Goal: Task Accomplishment & Management: Use online tool/utility

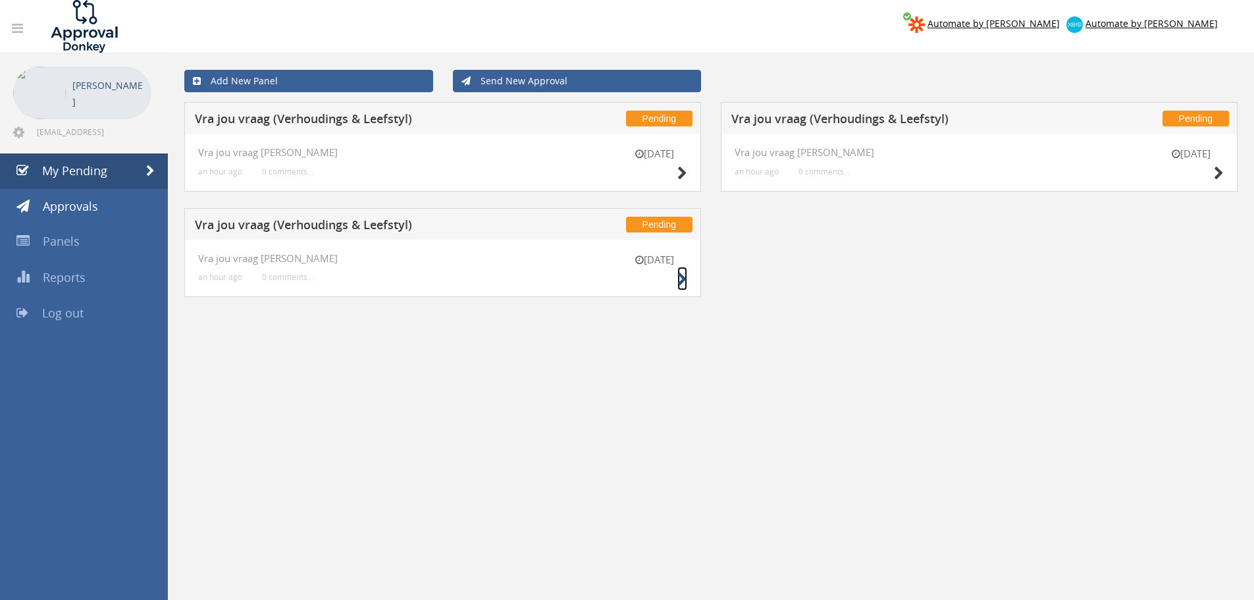
click at [682, 276] on icon at bounding box center [683, 280] width 10 height 14
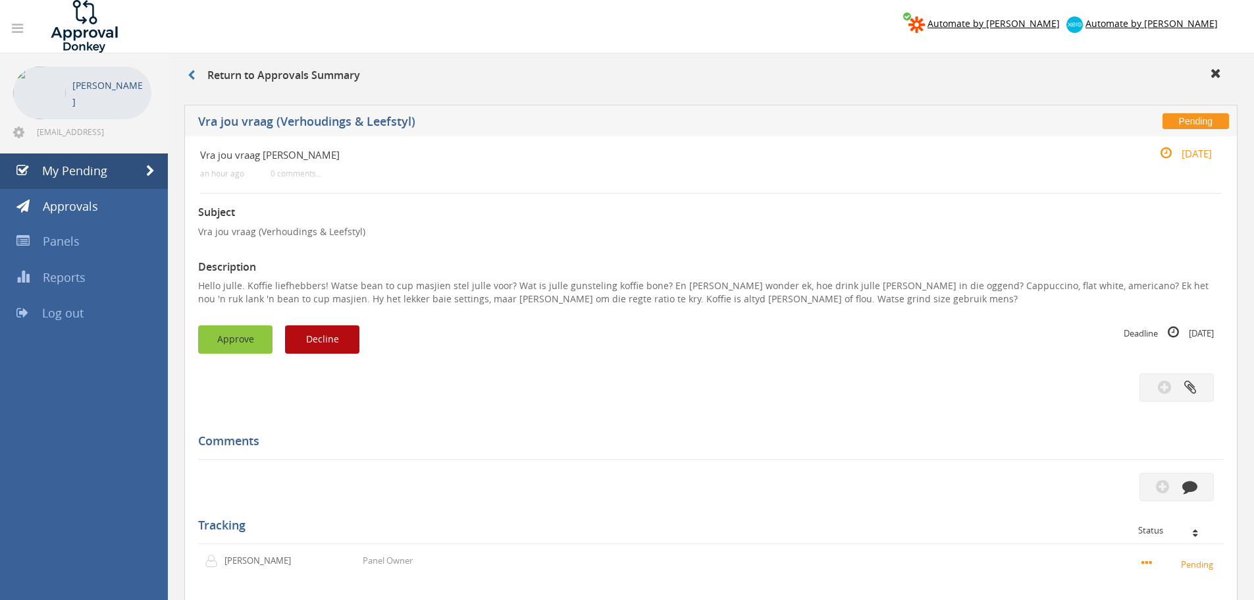
click at [244, 340] on button "Approve" at bounding box center [235, 339] width 74 height 28
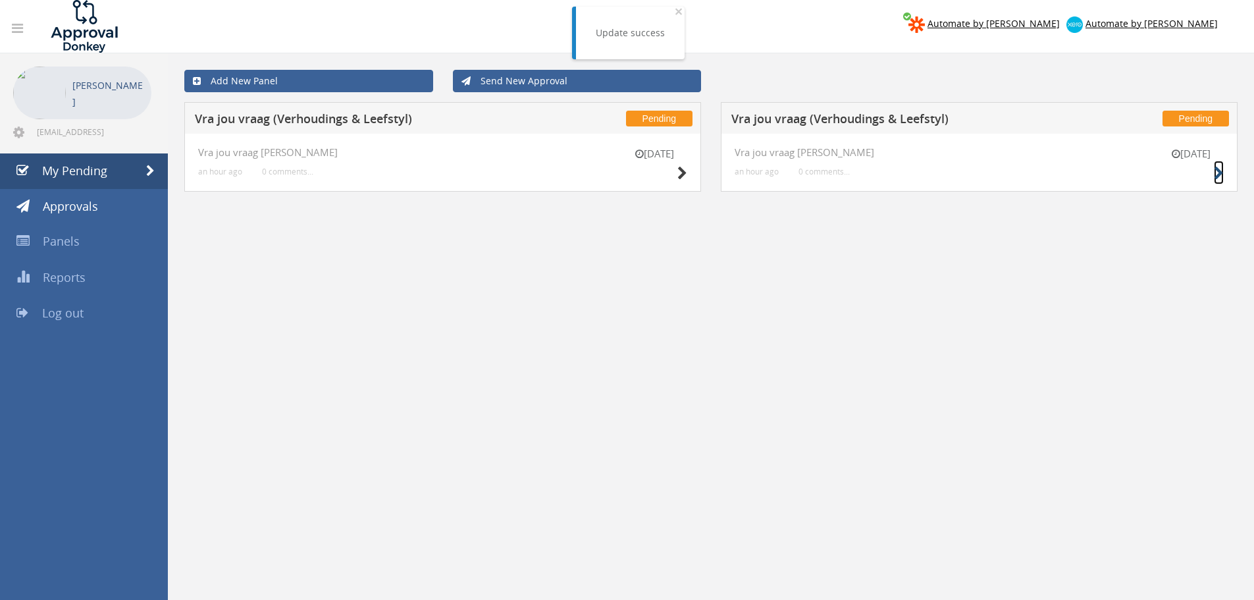
click at [1214, 167] on icon at bounding box center [1219, 174] width 10 height 14
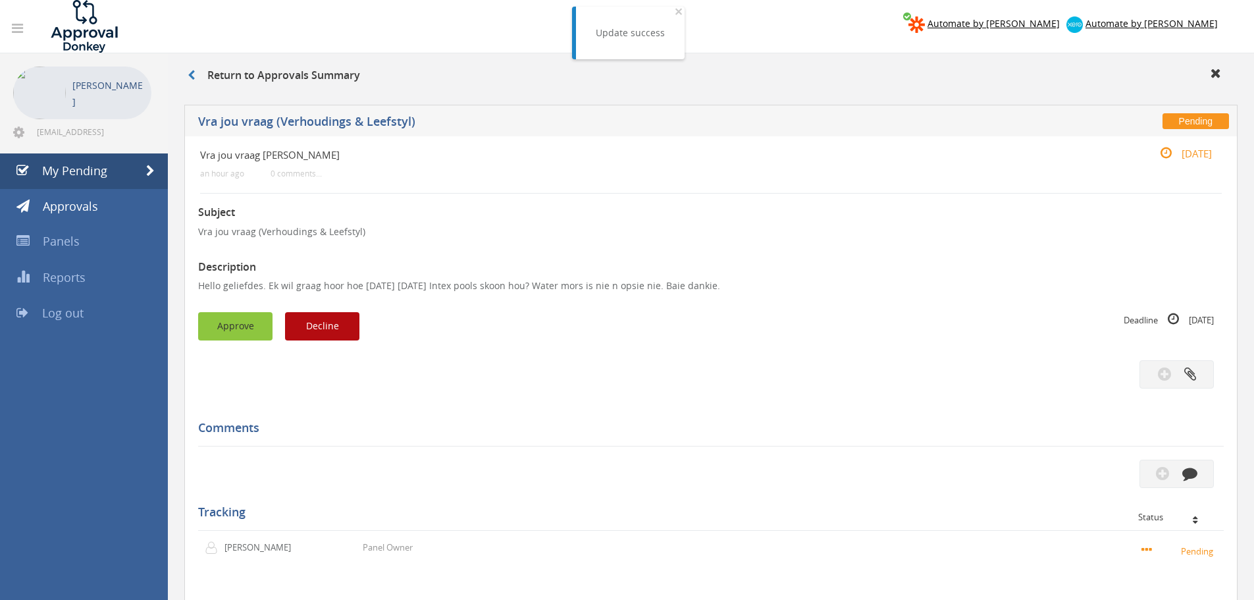
click at [214, 321] on button "Approve" at bounding box center [235, 326] width 74 height 28
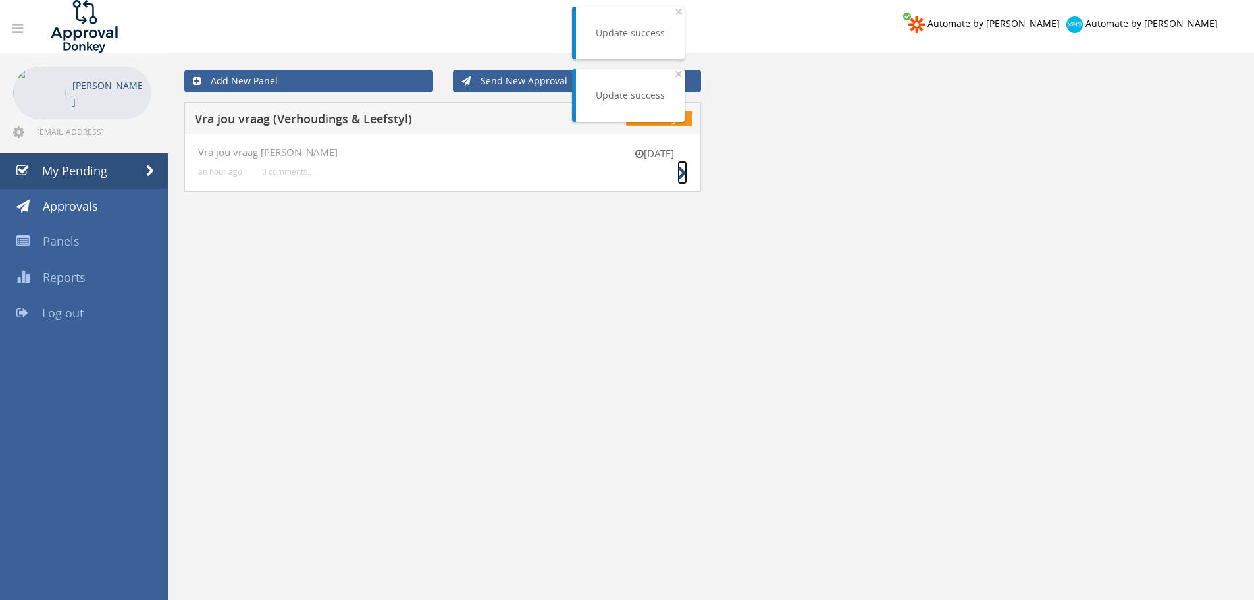
click at [683, 170] on icon at bounding box center [683, 174] width 10 height 14
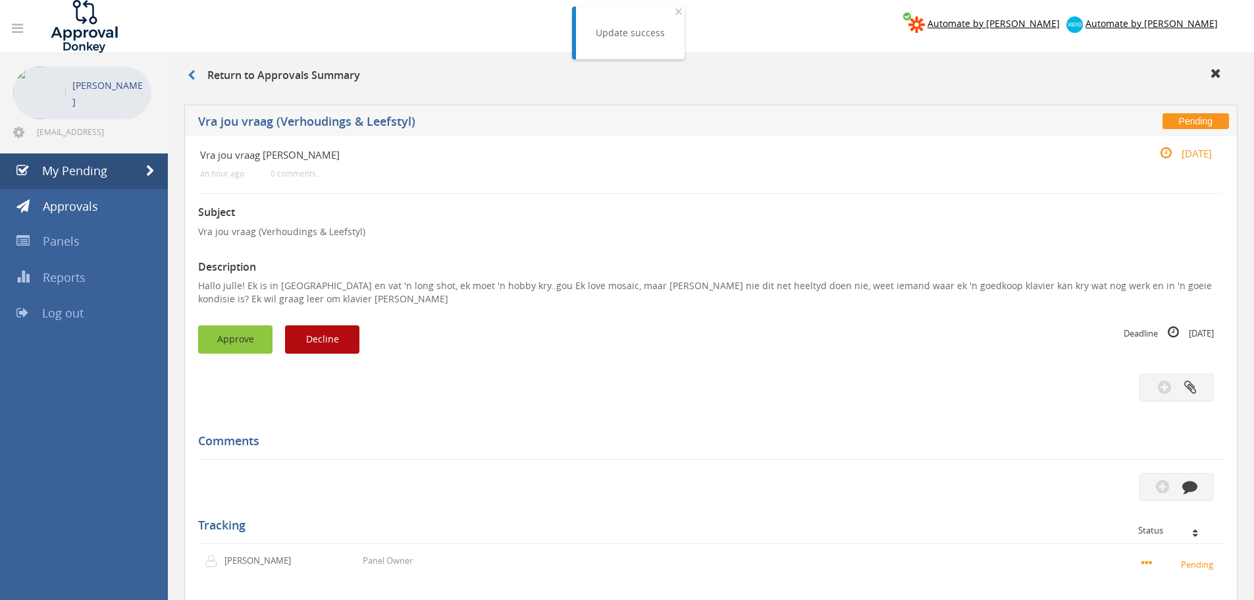
click at [214, 344] on button "Approve" at bounding box center [235, 339] width 74 height 28
